Goal: Task Accomplishment & Management: Manage account settings

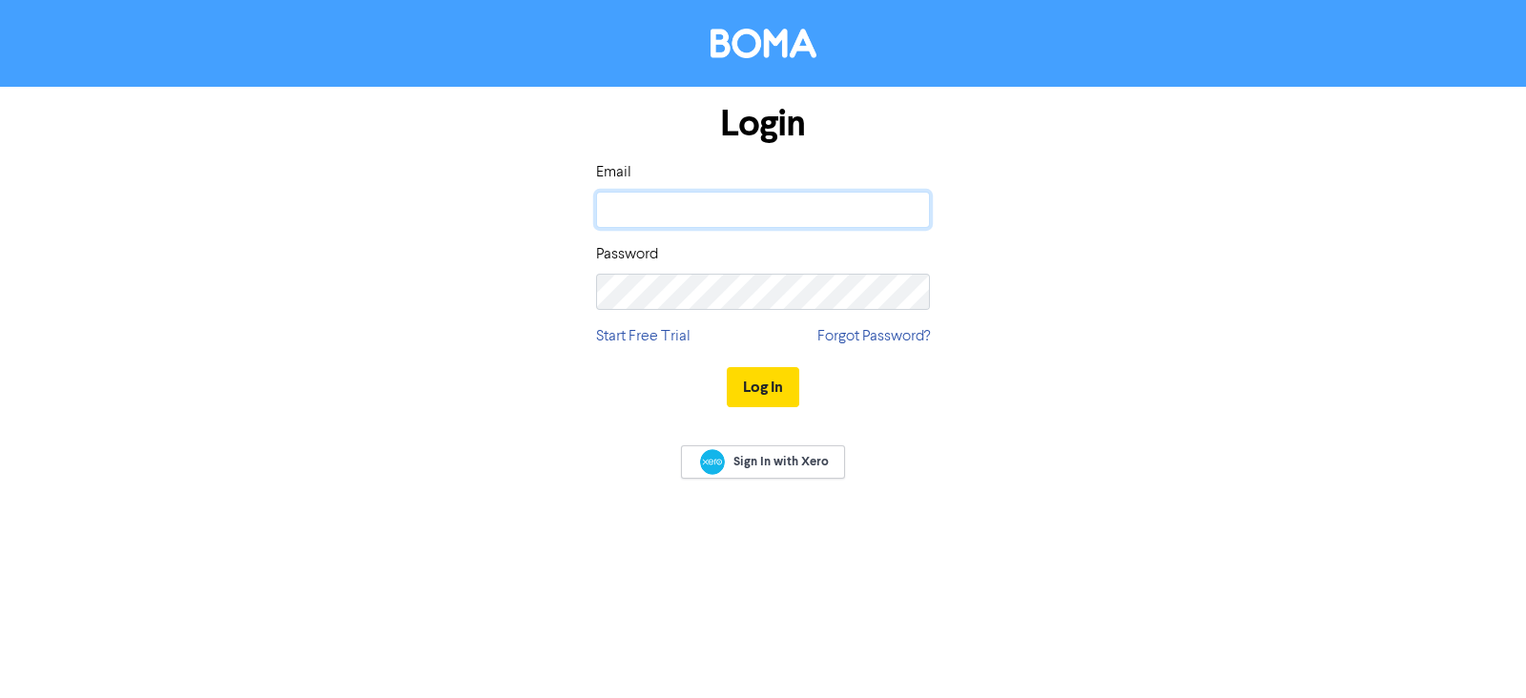
click at [740, 197] on input "email" at bounding box center [763, 210] width 334 height 36
type input "[EMAIL_ADDRESS][DOMAIN_NAME]"
click at [755, 392] on button "Log In" at bounding box center [763, 387] width 72 height 40
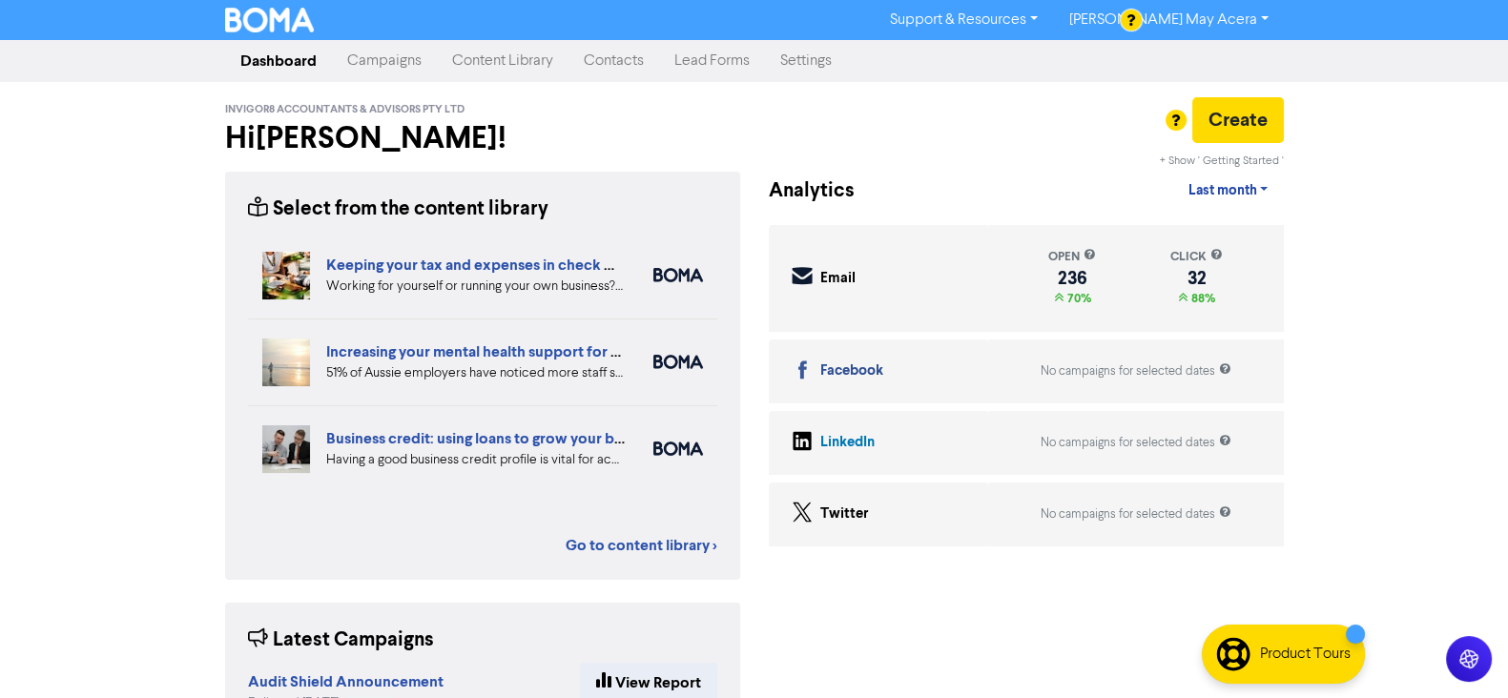
click at [114, 345] on div "Support & Resources Video Tutorials FAQ & Guides Marketing Education [PERSON_NA…" at bounding box center [754, 349] width 1508 height 698
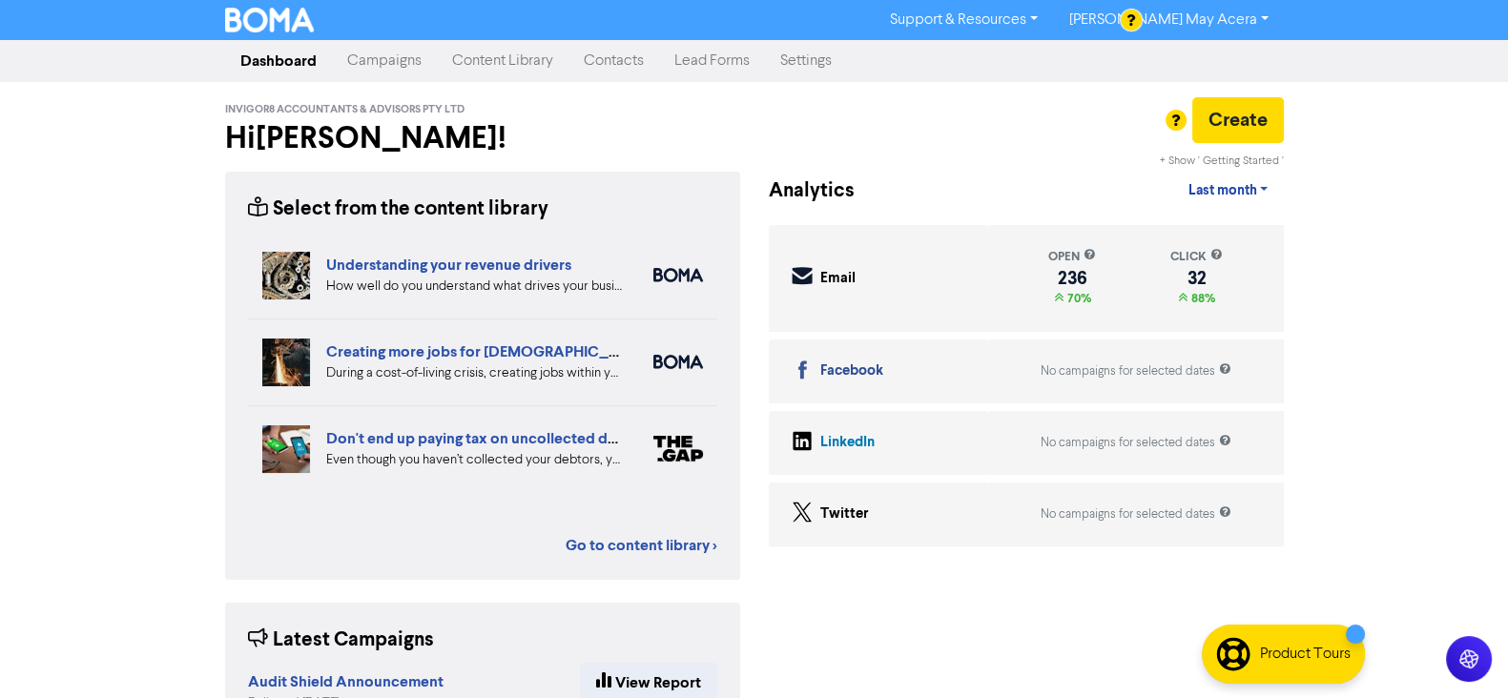
click at [149, 338] on div "Support & Resources Video Tutorials FAQ & Guides Marketing Education [PERSON_NA…" at bounding box center [754, 349] width 1508 height 698
click at [148, 276] on div "Support & Resources Video Tutorials FAQ & Guides Marketing Education [PERSON_NA…" at bounding box center [754, 349] width 1508 height 698
click at [1375, 211] on div "Support & Resources Video Tutorials FAQ & Guides Marketing Education [PERSON_NA…" at bounding box center [754, 349] width 1508 height 698
click at [1411, 228] on div "Support & Resources Video Tutorials FAQ & Guides Marketing Education [PERSON_NA…" at bounding box center [754, 349] width 1508 height 698
click at [82, 272] on div "Support & Resources Video Tutorials FAQ & Guides Marketing Education [PERSON_NA…" at bounding box center [754, 349] width 1508 height 698
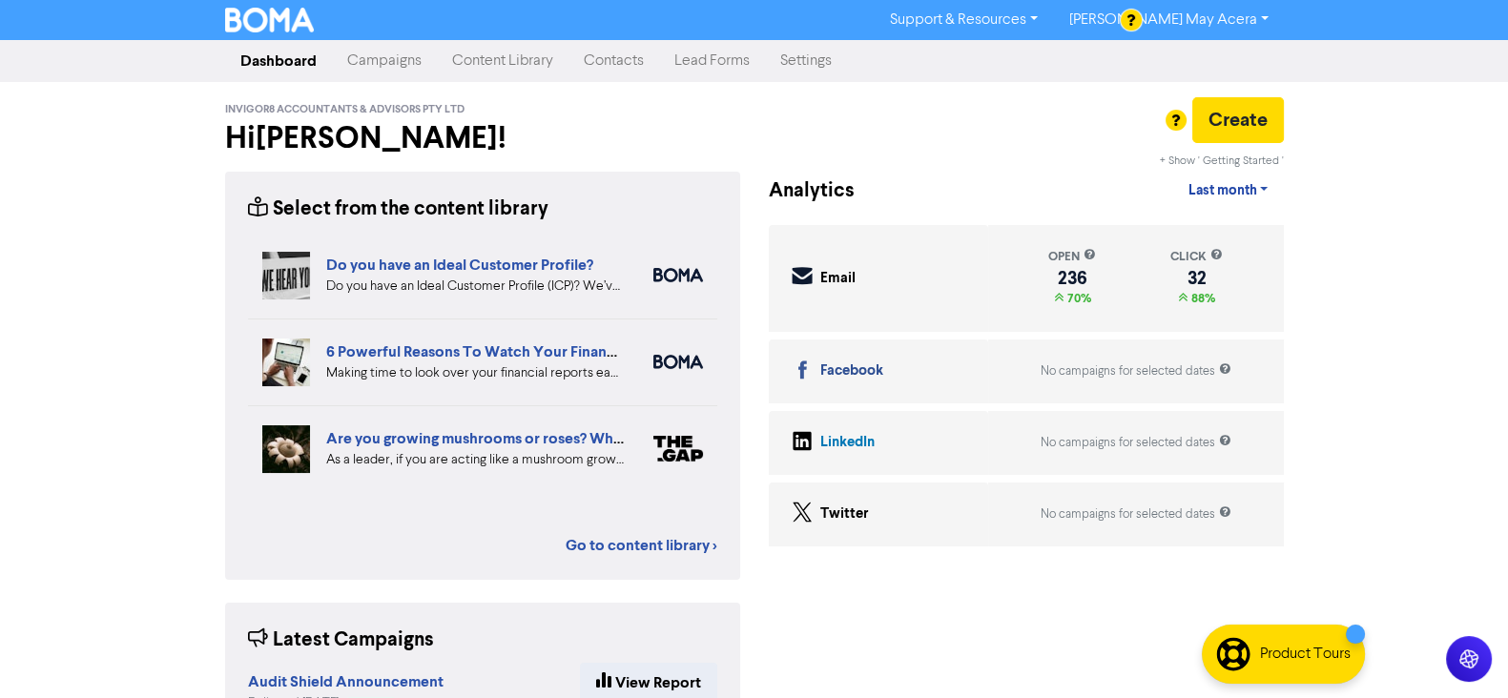
click at [370, 57] on link "Campaigns" at bounding box center [384, 61] width 105 height 38
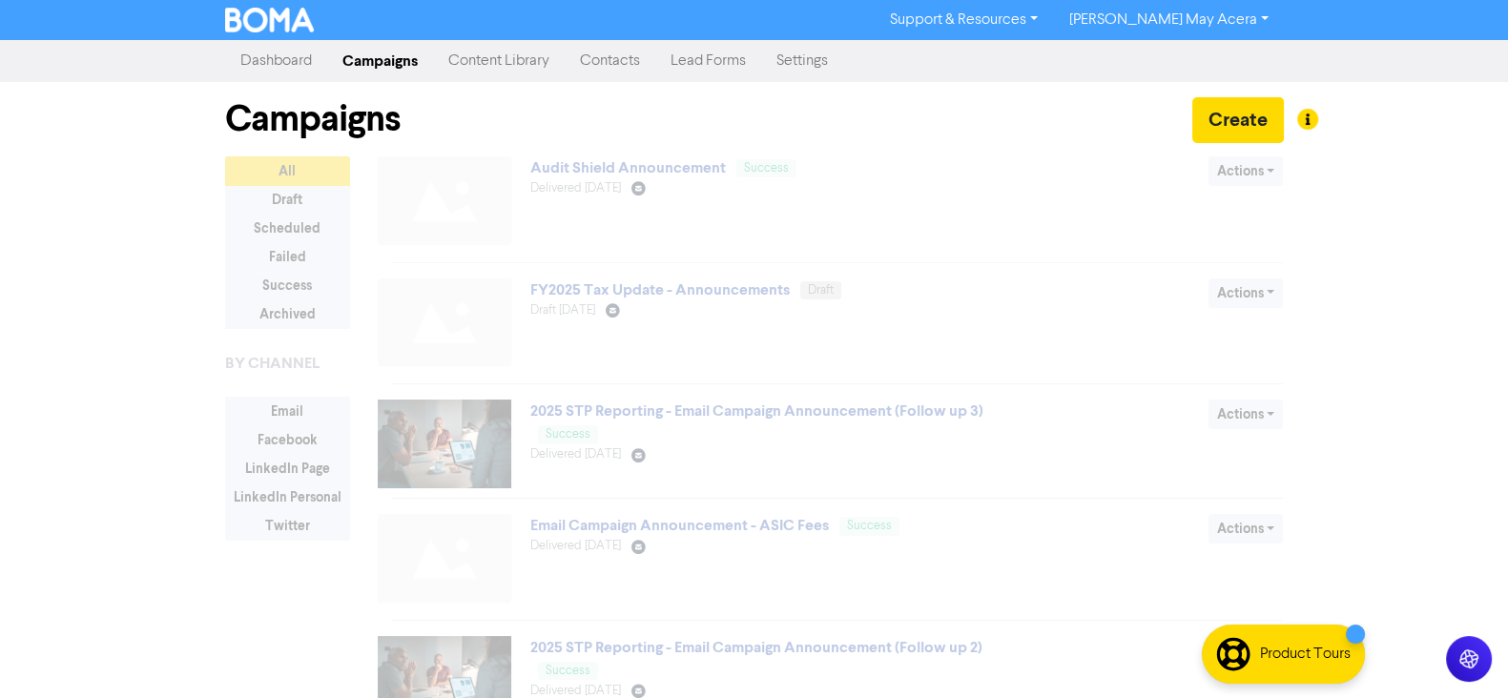
click at [148, 224] on div "Support & Resources Video Tutorials FAQ & Guides Marketing Education [PERSON_NA…" at bounding box center [754, 349] width 1508 height 698
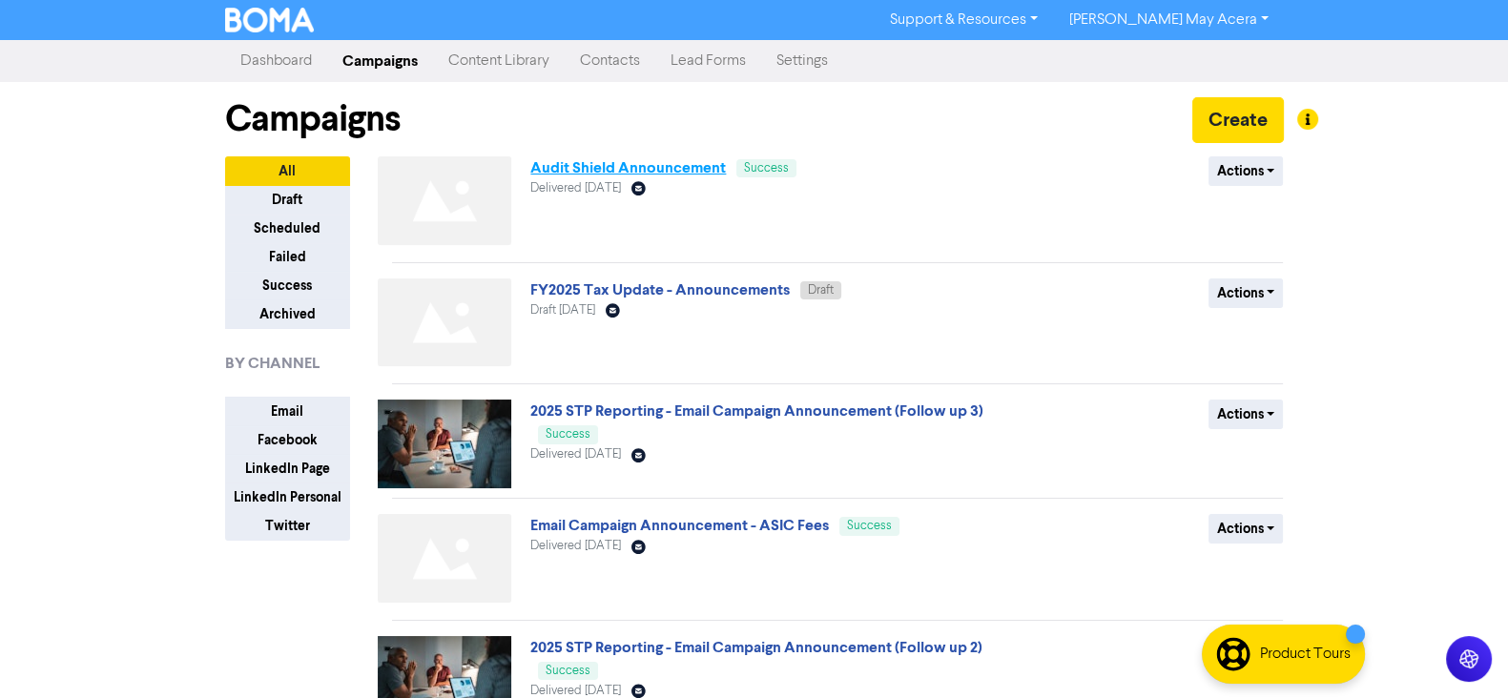
click at [610, 169] on link "Audit Shield Announcement" at bounding box center [628, 167] width 196 height 19
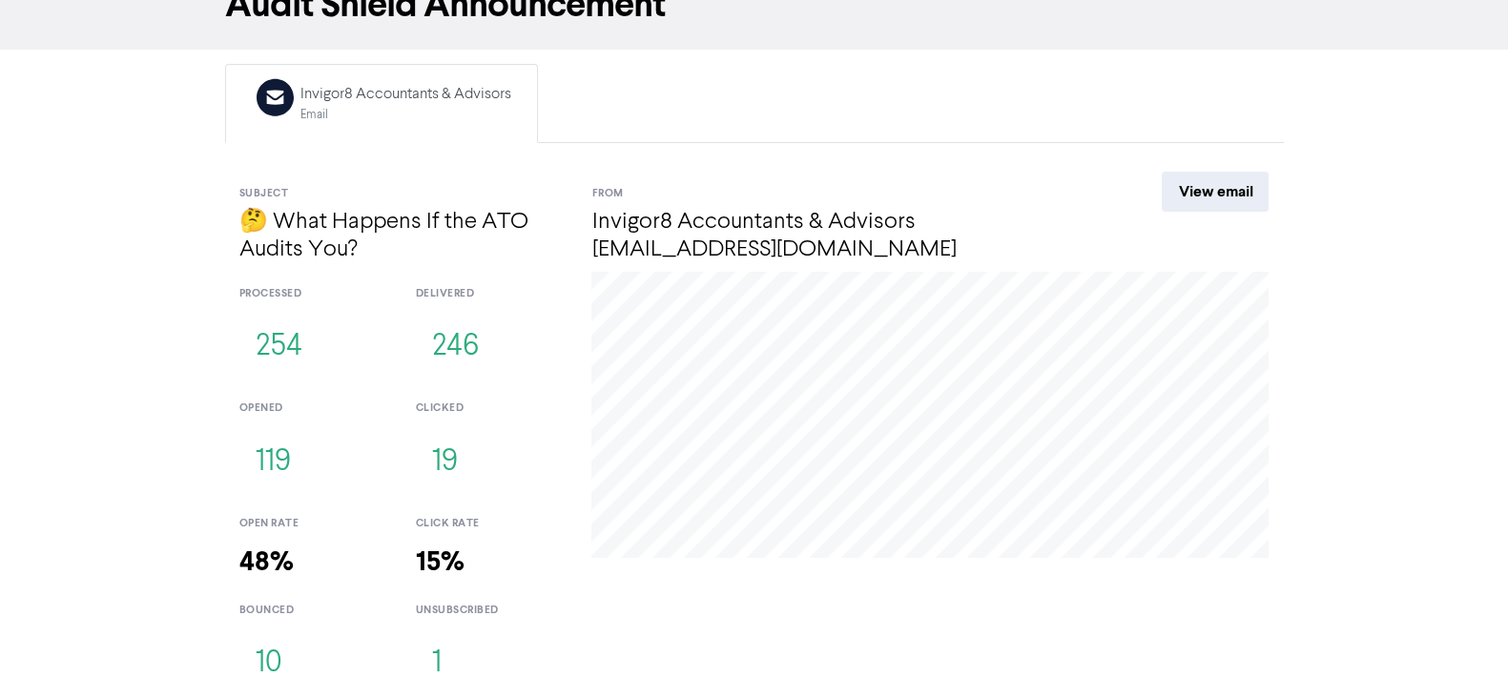
scroll to position [114, 0]
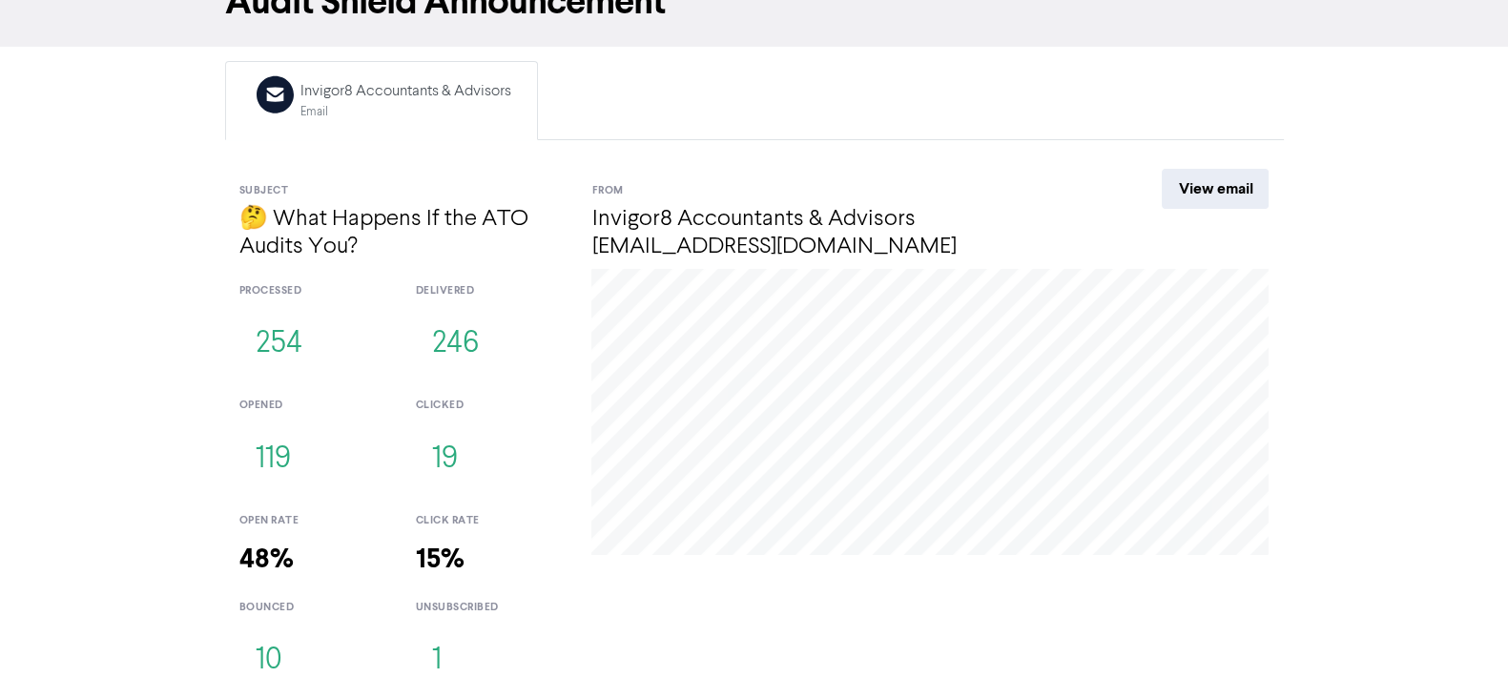
click at [163, 227] on div "<< Back to Campaigns Audit Shield Announcement Email Created with Sketch. Invig…" at bounding box center [754, 314] width 1508 height 774
